Goal: Obtain resource: Download file/media

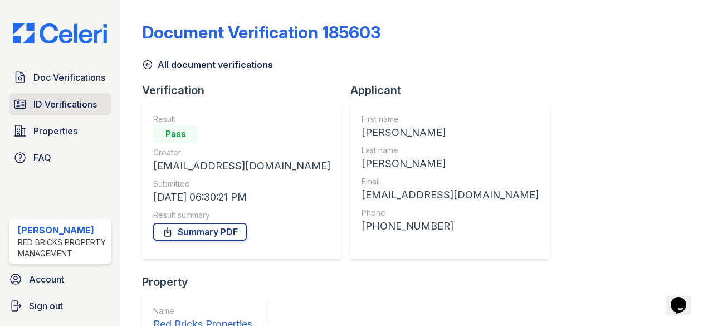
click at [59, 99] on span "ID Verifications" at bounding box center [65, 103] width 64 height 13
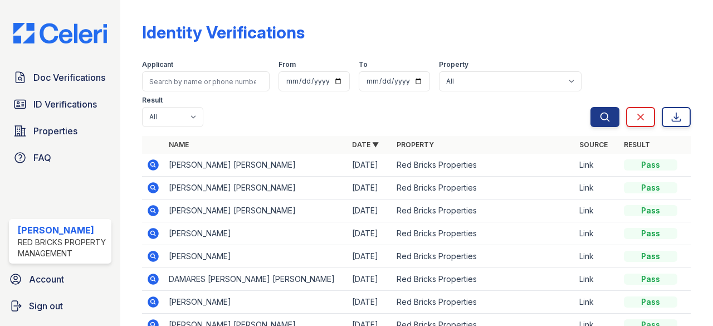
scroll to position [56, 0]
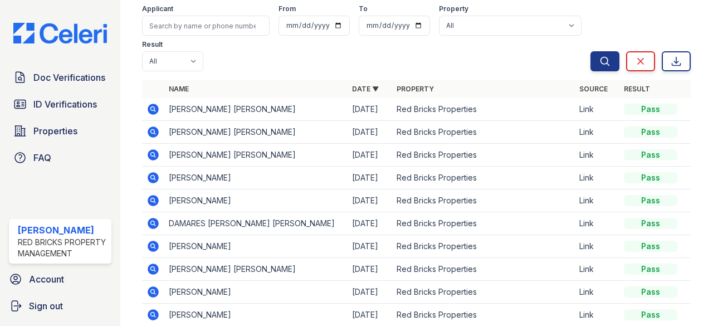
click at [155, 179] on icon at bounding box center [153, 177] width 11 height 11
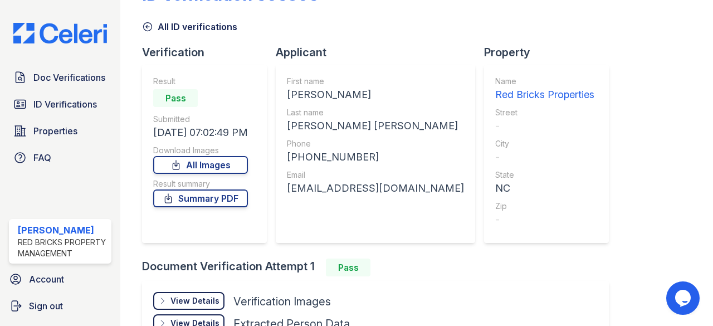
scroll to position [56, 0]
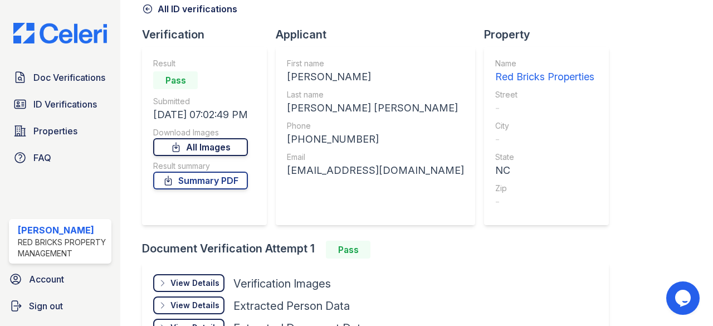
click at [197, 144] on link "All Images" at bounding box center [200, 147] width 95 height 18
click at [76, 93] on link "ID Verifications" at bounding box center [60, 104] width 102 height 22
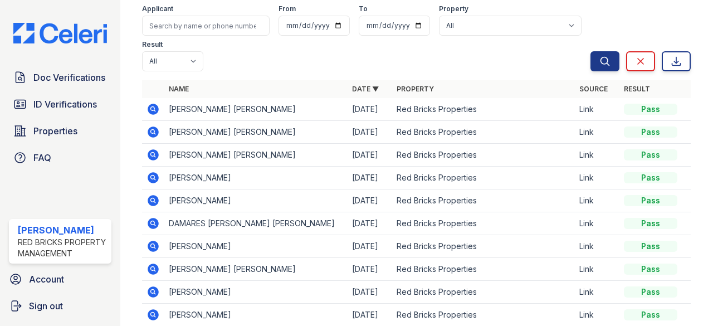
scroll to position [111, 0]
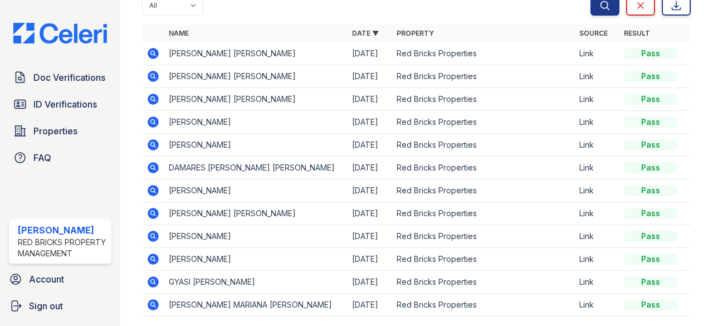
click at [155, 213] on icon at bounding box center [153, 213] width 13 height 13
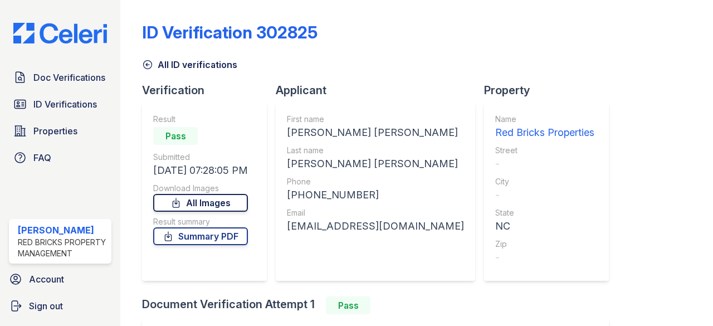
click at [230, 199] on link "All Images" at bounding box center [200, 203] width 95 height 18
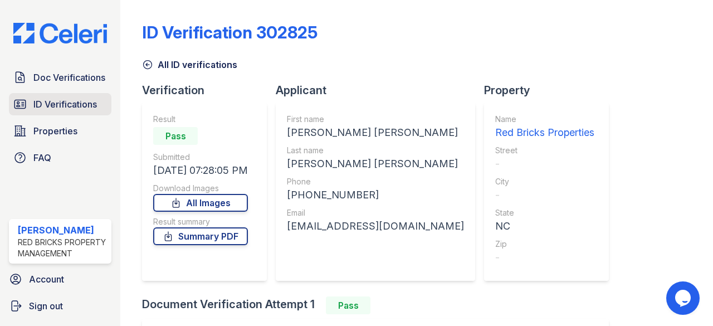
click at [78, 97] on span "ID Verifications" at bounding box center [65, 103] width 64 height 13
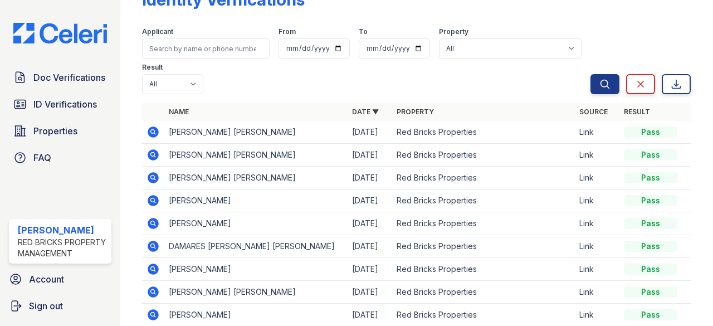
scroll to position [111, 0]
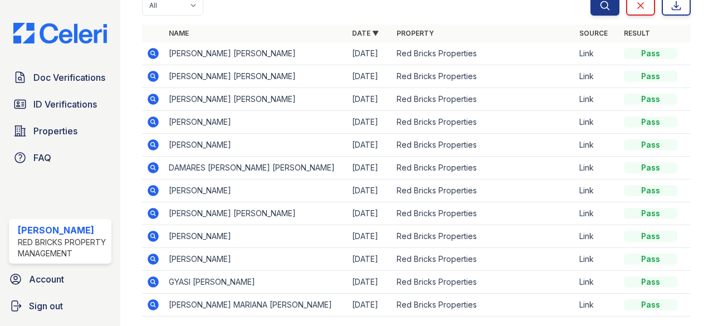
click at [157, 233] on icon at bounding box center [153, 236] width 11 height 11
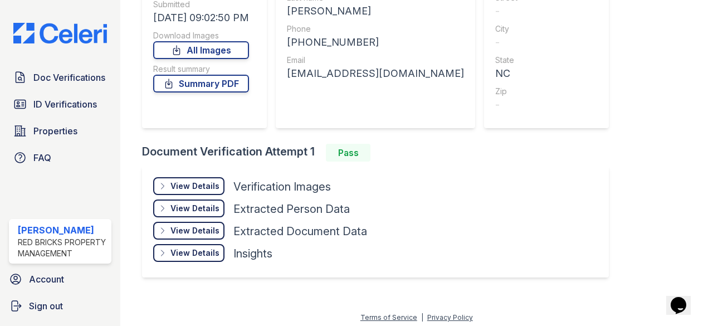
scroll to position [157, 0]
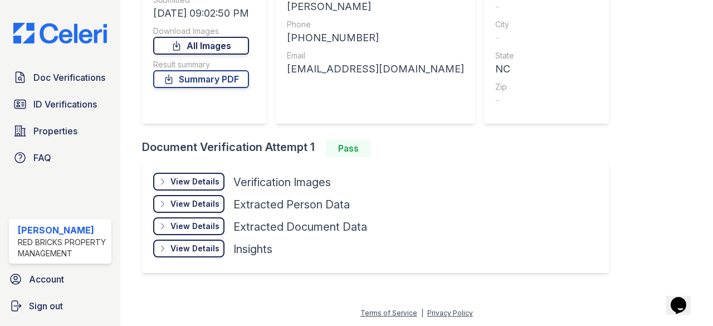
click at [193, 44] on link "All Images" at bounding box center [201, 46] width 96 height 18
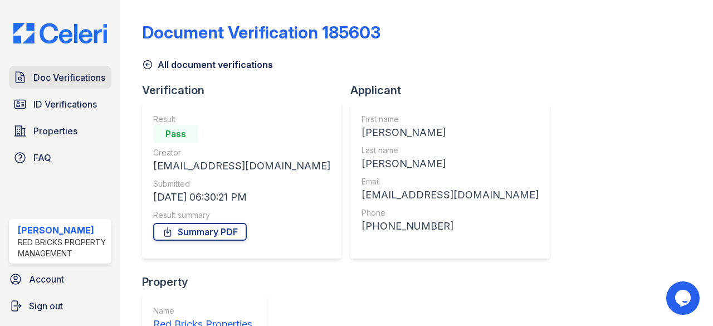
click at [71, 74] on span "Doc Verifications" at bounding box center [69, 77] width 72 height 13
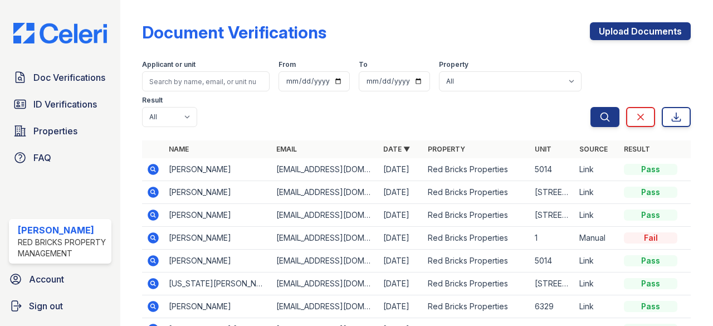
scroll to position [56, 0]
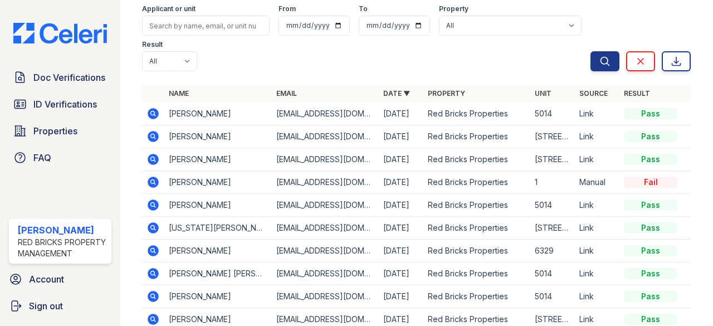
click at [154, 113] on icon at bounding box center [153, 112] width 3 height 3
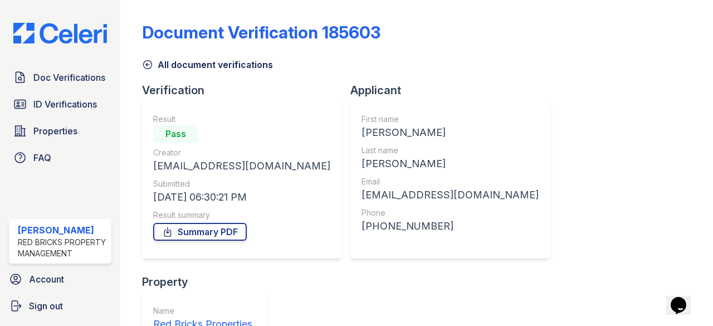
click at [371, 135] on div "Marcelo" at bounding box center [450, 133] width 177 height 16
copy div "Marcelo"
drag, startPoint x: 455, startPoint y: 109, endPoint x: 447, endPoint y: 108, distance: 7.3
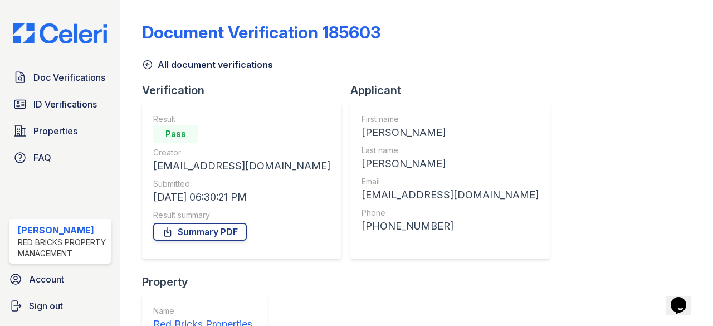
click at [454, 109] on div "First name Marcelo Last name Carvalho Email matheusbalzana1010@gmail.com Phone …" at bounding box center [449, 180] width 199 height 156
click at [39, 74] on span "Doc Verifications" at bounding box center [69, 77] width 72 height 13
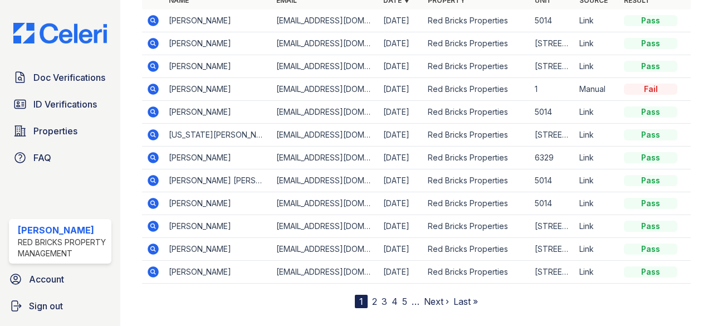
scroll to position [166, 0]
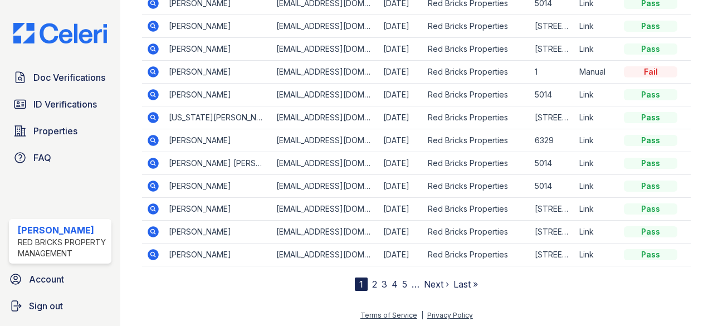
click at [158, 96] on icon at bounding box center [153, 94] width 13 height 13
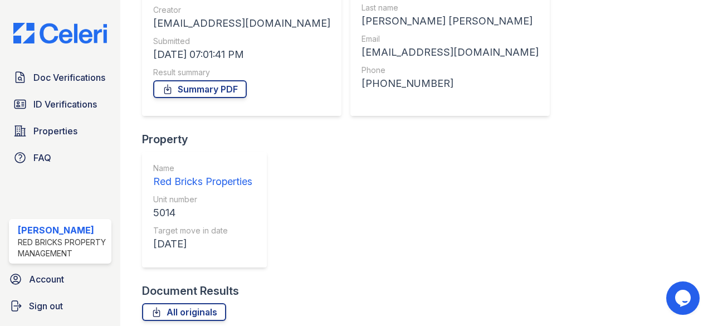
click at [681, 71] on div "Document Verification 184428 All document verifications Verification Result Pas…" at bounding box center [416, 151] width 549 height 579
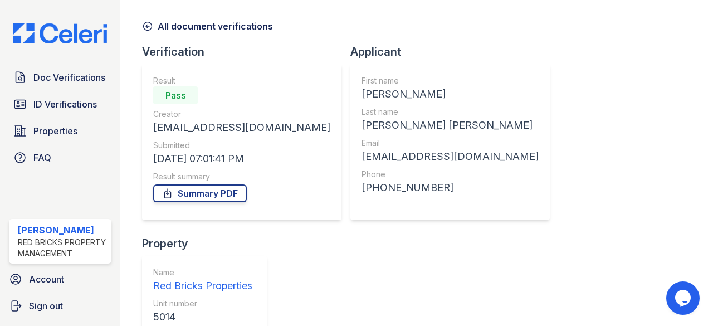
scroll to position [56, 0]
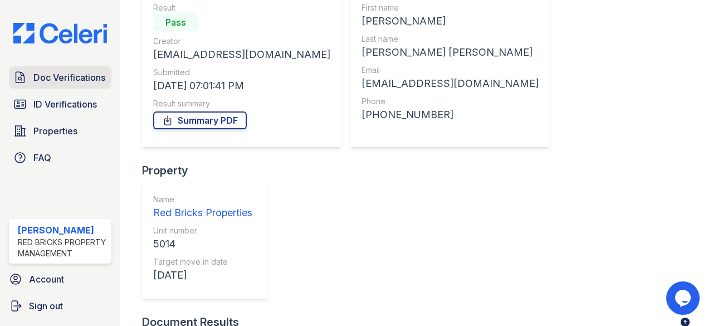
click at [72, 77] on span "Doc Verifications" at bounding box center [69, 77] width 72 height 13
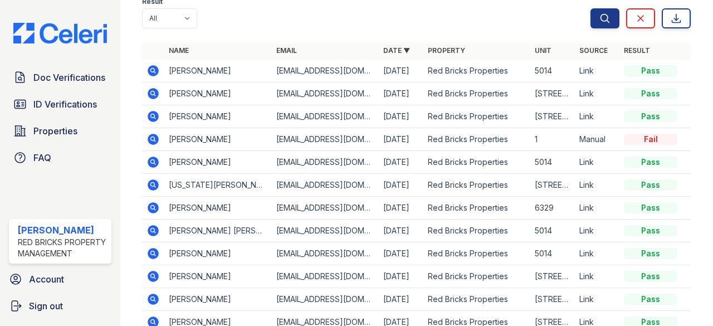
scroll to position [111, 0]
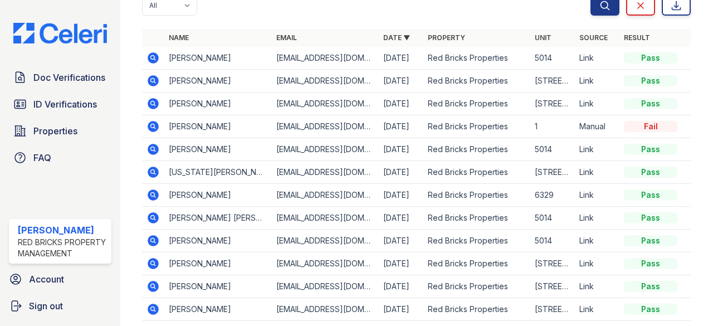
click at [155, 218] on icon at bounding box center [153, 217] width 13 height 13
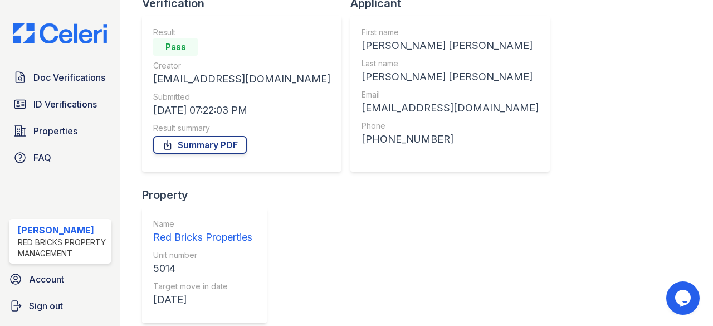
click at [362, 44] on div "Adriana Jackeline" at bounding box center [450, 46] width 177 height 16
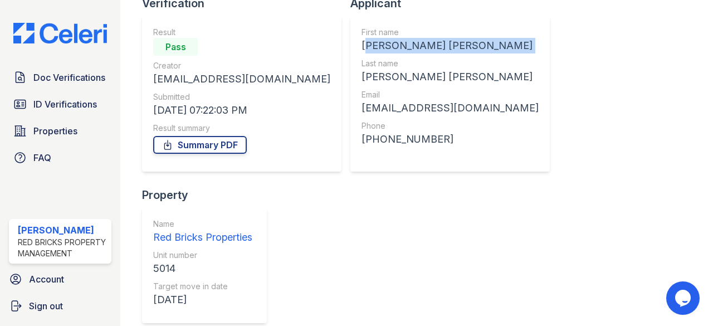
click at [362, 44] on div "Adriana Jackeline" at bounding box center [450, 46] width 177 height 16
copy div "Adriana Jackeline"
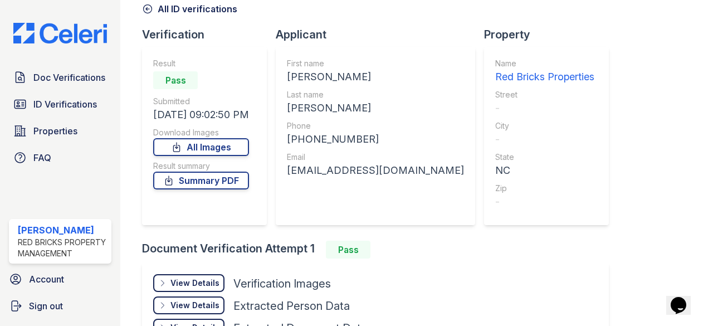
scroll to position [111, 0]
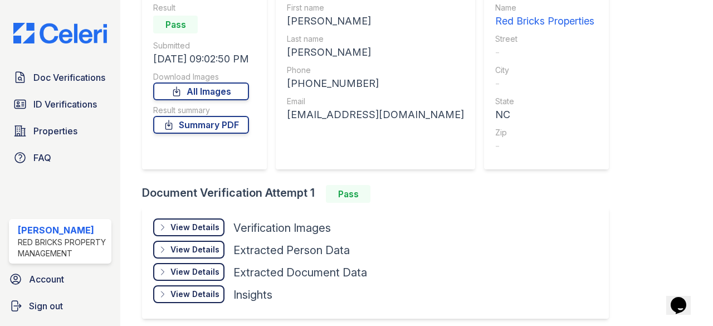
click at [188, 228] on div "View Details" at bounding box center [194, 227] width 49 height 11
